Goal: Find specific page/section: Find specific page/section

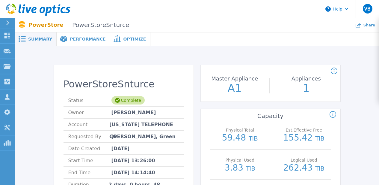
scroll to position [72, 0]
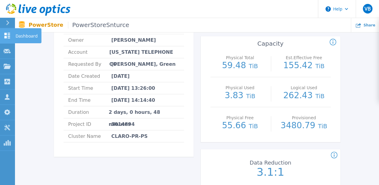
click at [6, 37] on icon at bounding box center [7, 36] width 6 height 6
click at [29, 12] on icon at bounding box center [38, 10] width 64 height 12
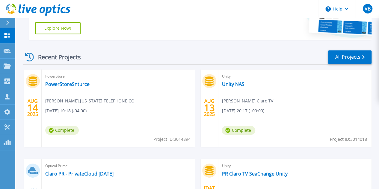
scroll to position [137, 0]
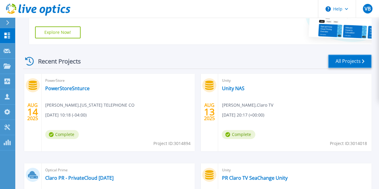
click at [358, 63] on link "All Projects" at bounding box center [349, 61] width 43 height 13
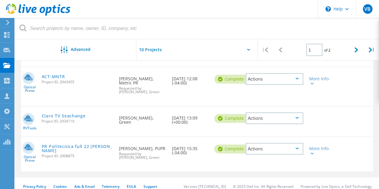
scroll to position [324, 0]
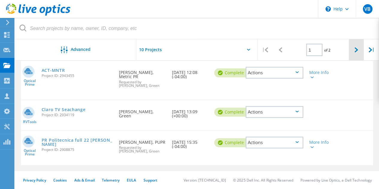
click at [355, 48] on icon at bounding box center [357, 49] width 4 height 5
type input "2"
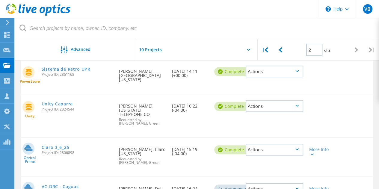
scroll to position [203, 0]
click at [30, 6] on icon at bounding box center [38, 10] width 64 height 12
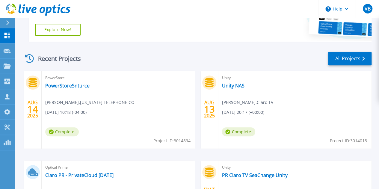
scroll to position [140, 0]
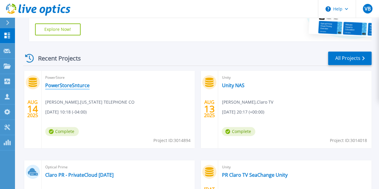
click at [65, 86] on link "PowerStoreSnturce" at bounding box center [67, 85] width 44 height 6
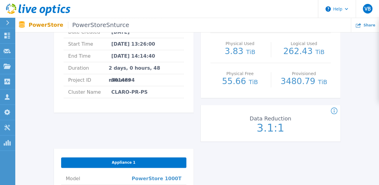
scroll to position [116, 0]
